Goal: Information Seeking & Learning: Learn about a topic

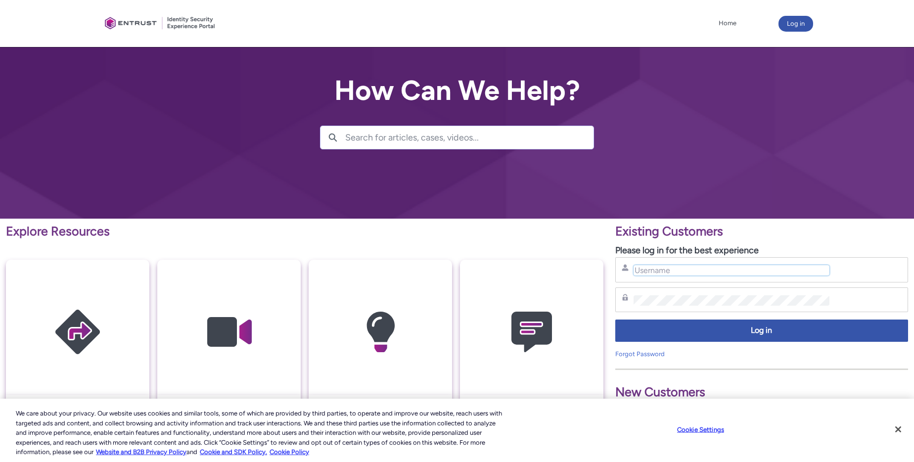
click at [666, 273] on input "Username" at bounding box center [732, 270] width 196 height 10
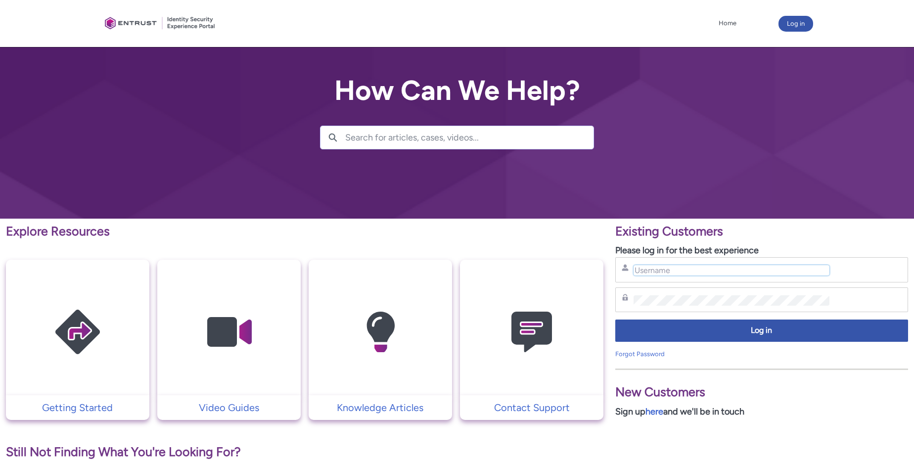
click at [667, 273] on input "Username" at bounding box center [732, 270] width 196 height 10
type input "[EMAIL_ADDRESS][DOMAIN_NAME]"
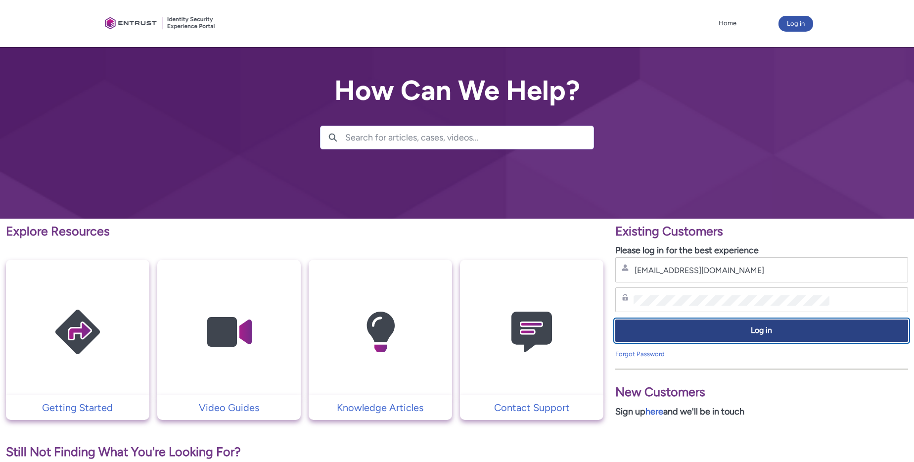
click at [713, 333] on span "Log in" at bounding box center [762, 330] width 280 height 11
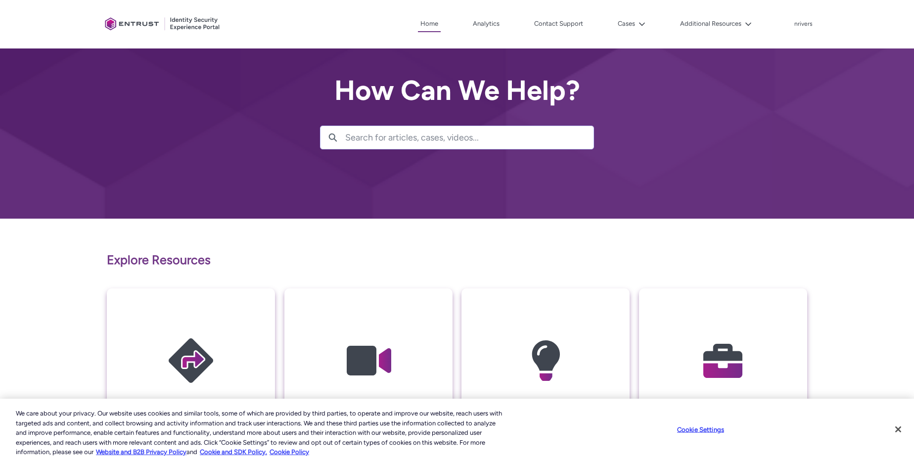
click at [742, 335] on img at bounding box center [723, 361] width 94 height 106
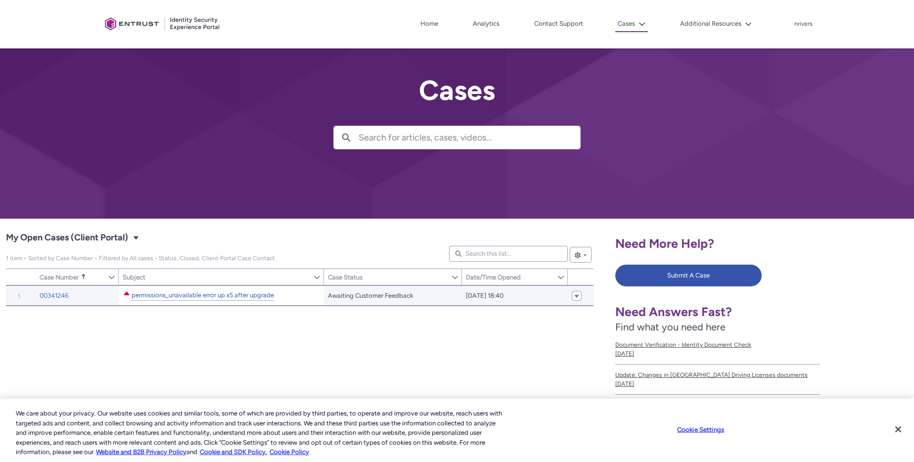
click at [209, 295] on link "permissions_unavailable error up x5 after upgrade" at bounding box center [203, 295] width 142 height 10
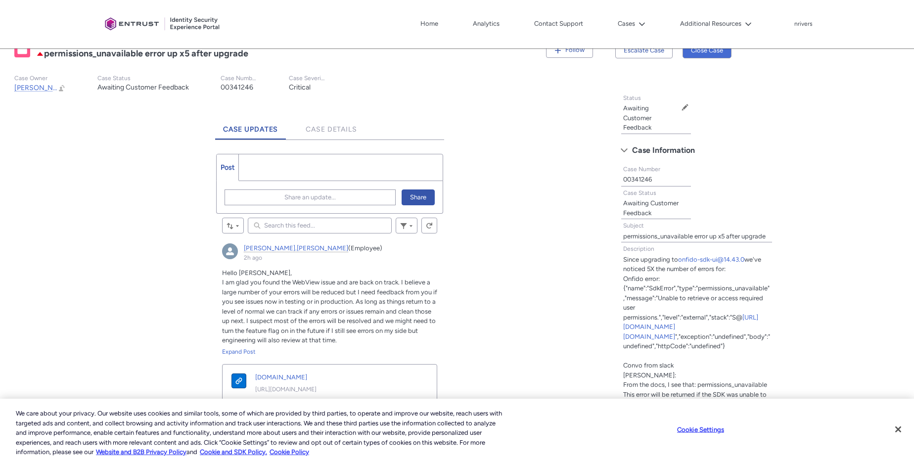
scroll to position [232, 0]
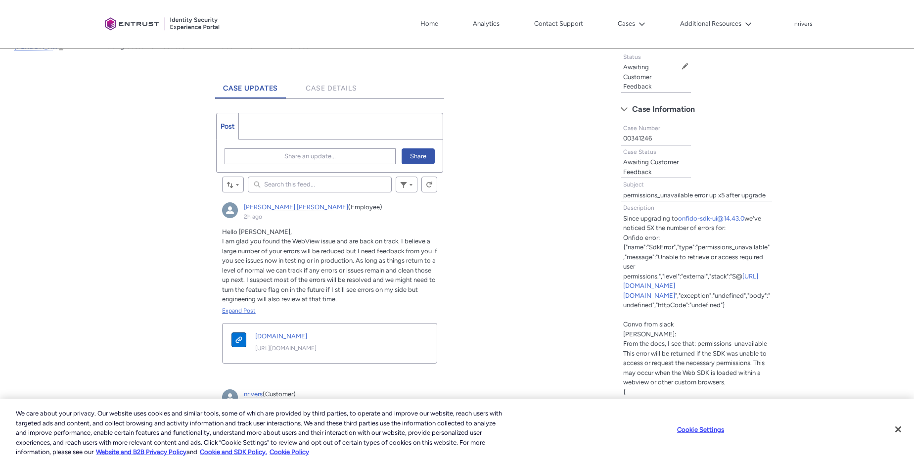
click at [249, 306] on div "Expand Post" at bounding box center [329, 310] width 215 height 9
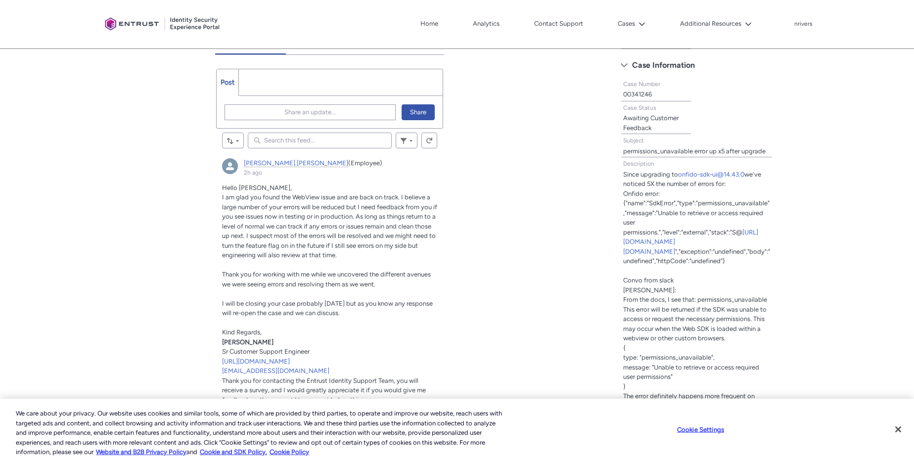
scroll to position [281, 0]
